Goal: Task Accomplishment & Management: Manage account settings

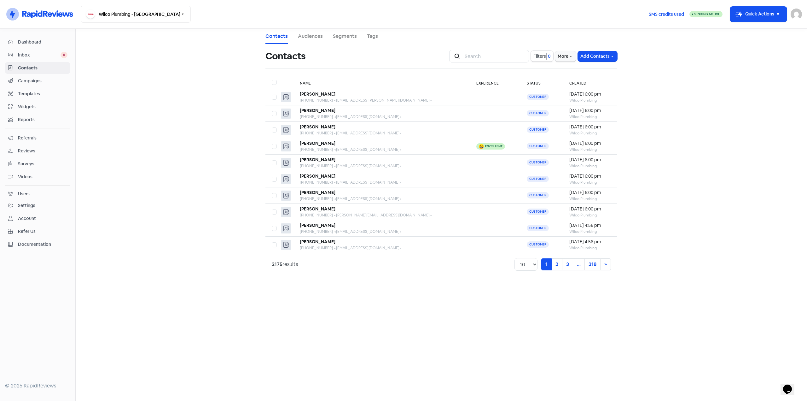
click at [35, 63] on link "Contacts" at bounding box center [37, 68] width 65 height 12
click at [479, 55] on input "search" at bounding box center [495, 56] width 68 height 13
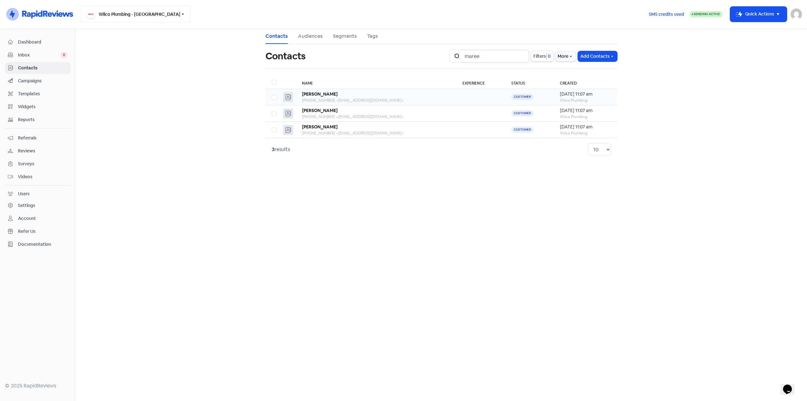
type input "maree"
click at [390, 101] on div "+61431086633 <maree@approvedbyfrankie.com.au>" at bounding box center [376, 100] width 148 height 6
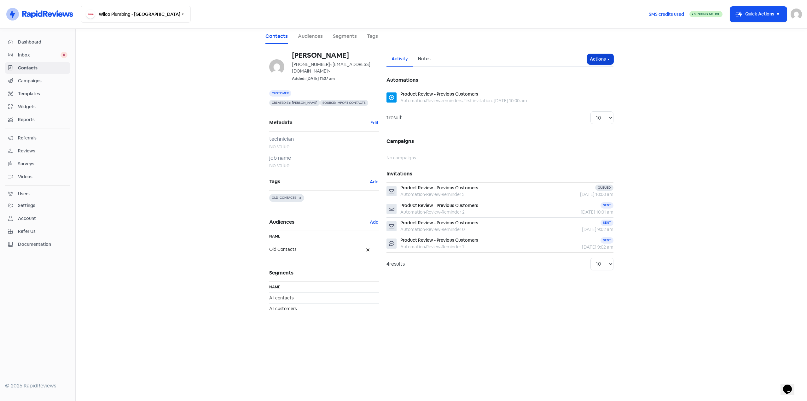
click at [604, 61] on button "Actions" at bounding box center [600, 59] width 26 height 10
click at [588, 97] on button "Unsubscribe" at bounding box center [588, 101] width 50 height 13
click at [36, 40] on span "Dashboard" at bounding box center [42, 42] width 49 height 7
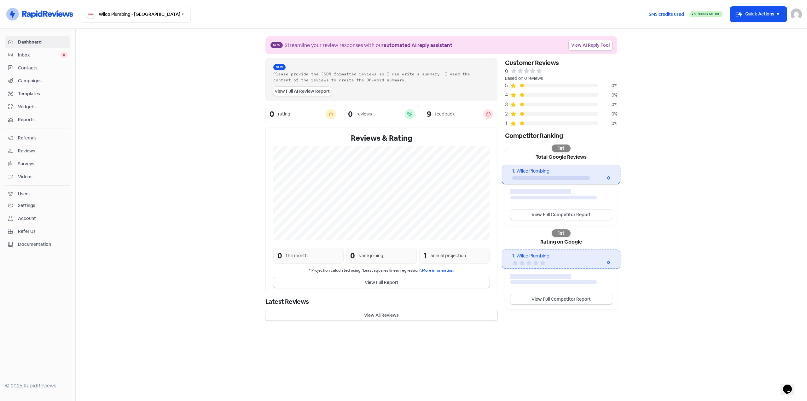
click at [29, 151] on span "Reviews" at bounding box center [42, 150] width 49 height 7
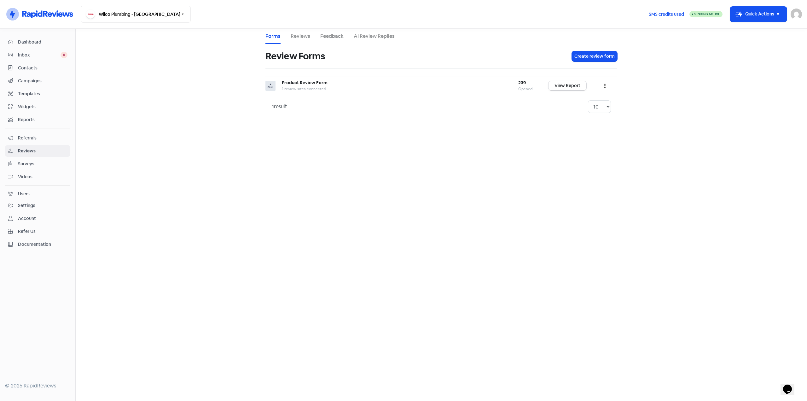
click at [329, 38] on link "Feedback" at bounding box center [331, 36] width 23 height 8
